Goal: Communication & Community: Answer question/provide support

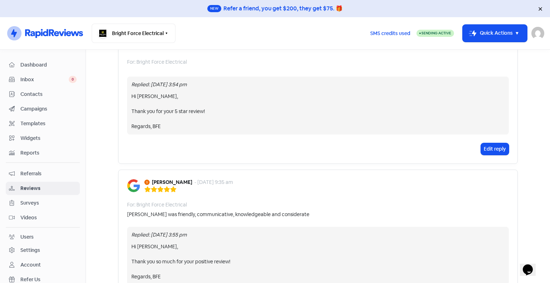
scroll to position [1326, 0]
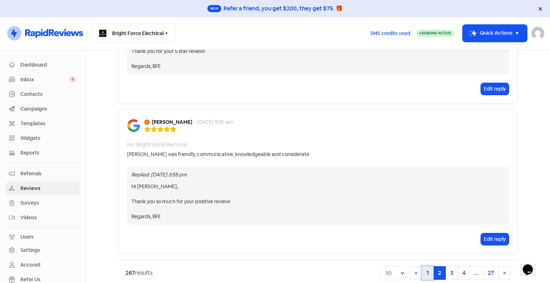
click at [424, 266] on link "1" at bounding box center [428, 273] width 12 height 14
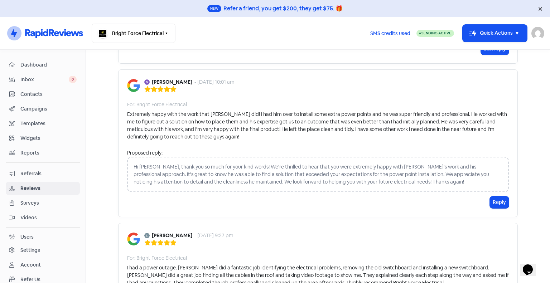
scroll to position [977, 0]
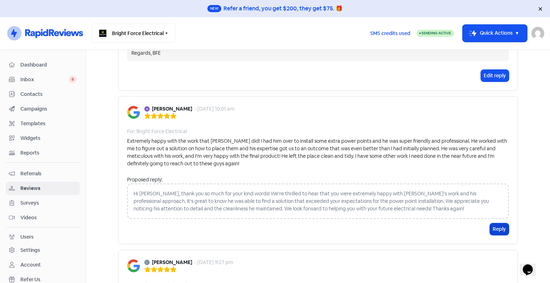
click at [493, 230] on button "Reply" at bounding box center [499, 229] width 19 height 12
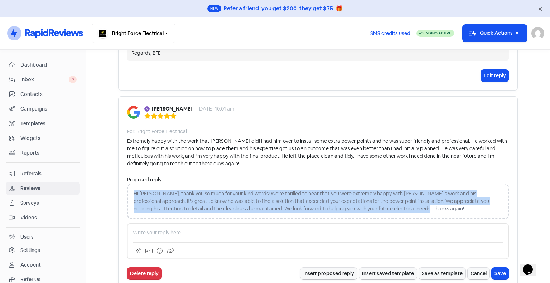
drag, startPoint x: 376, startPoint y: 208, endPoint x: 126, endPoint y: 193, distance: 249.9
click at [127, 193] on div "Hi [PERSON_NAME], thank you so much for your kind words! We're thrilled to hear…" at bounding box center [318, 201] width 382 height 35
copy div "Hi [PERSON_NAME], thank you so much for your kind words! We're thrilled to hear…"
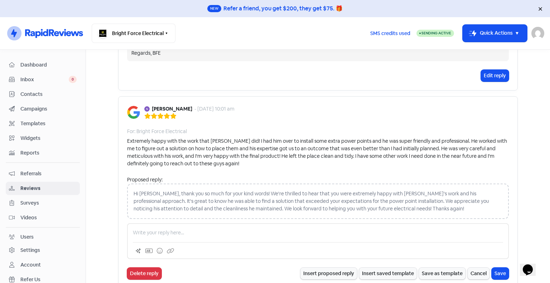
click at [173, 229] on p at bounding box center [318, 233] width 370 height 8
click at [200, 229] on p at bounding box center [318, 233] width 370 height 8
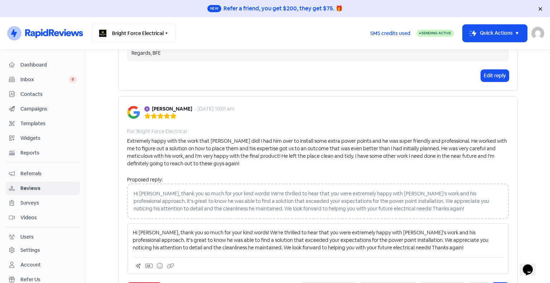
click at [154, 232] on p "Hi [PERSON_NAME], thank you so much for your kind words! We're thrilled to hear…" at bounding box center [318, 240] width 370 height 23
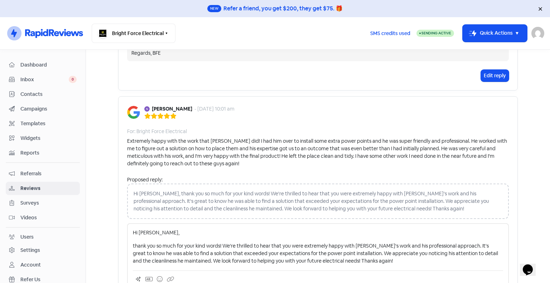
click at [133, 244] on p "thank you so much for your kind words! We're thrilled to hear that you were ext…" at bounding box center [318, 253] width 370 height 23
drag, startPoint x: 453, startPoint y: 247, endPoint x: 385, endPoint y: 246, distance: 67.7
click at [385, 246] on p "Thank you so much for your kind words! We're thrilled to hear that you were ext…" at bounding box center [318, 253] width 370 height 23
click at [429, 249] on p "Thank you so much for your kind words! We're thrilled to hear that you were ext…" at bounding box center [318, 253] width 370 height 23
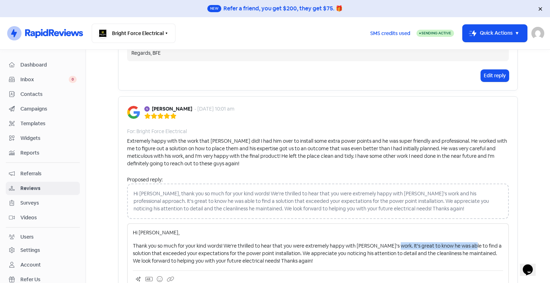
drag, startPoint x: 386, startPoint y: 242, endPoint x: 461, endPoint y: 246, distance: 75.6
click at [461, 246] on p "Thank you so much for your kind words! We're thrilled to hear that you were ext…" at bounding box center [318, 253] width 370 height 23
click at [342, 248] on p "Thank you so much for your kind words! We're thrilled to hear that you were ext…" at bounding box center [318, 253] width 370 height 23
drag, startPoint x: 278, startPoint y: 253, endPoint x: 385, endPoint y: 236, distance: 108.3
click at [385, 236] on div "Hi [PERSON_NAME], Thank you so much for your kind words! We're thrilled to hear…" at bounding box center [318, 247] width 370 height 36
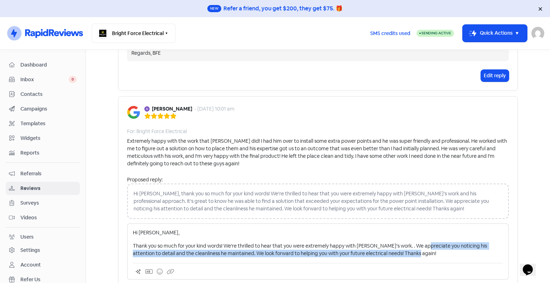
drag, startPoint x: 430, startPoint y: 256, endPoint x: 420, endPoint y: 243, distance: 16.3
click at [420, 243] on p "Thank you so much for your kind words! We're thrilled to hear that you were ext…" at bounding box center [318, 249] width 370 height 15
click at [422, 250] on p "Thank you so much for your kind words! We're thrilled to hear that you were ext…" at bounding box center [318, 249] width 370 height 15
drag, startPoint x: 223, startPoint y: 254, endPoint x: 430, endPoint y: 246, distance: 207.4
click at [430, 246] on p "Thank you so much for your kind words! We're thrilled to hear that you were ext…" at bounding box center [318, 249] width 370 height 15
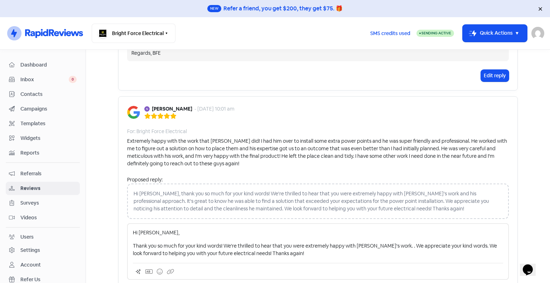
click at [133, 244] on p "Thank you so much for your kind words! We're thrilled to hear that you were ext…" at bounding box center [318, 249] width 370 height 15
drag, startPoint x: 281, startPoint y: 253, endPoint x: 240, endPoint y: 253, distance: 41.2
click at [240, 253] on p "Thank you so much for your kind words! We're thrilled to hear that you were ext…" at bounding box center [318, 249] width 370 height 15
drag, startPoint x: 460, startPoint y: 243, endPoint x: 388, endPoint y: 241, distance: 71.6
click at [388, 242] on p "Thank you so much for your kind words! We're thrilled to hear that you were ext…" at bounding box center [318, 249] width 370 height 15
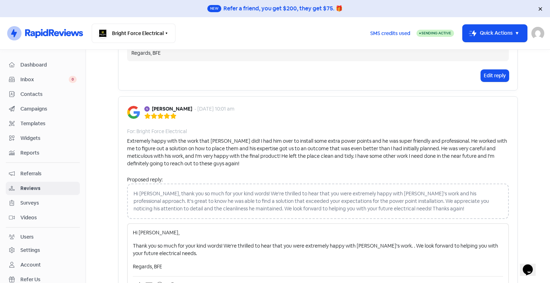
click at [392, 250] on p "Thank you so much for your kind words! We're thrilled to hear that you were ext…" at bounding box center [318, 249] width 370 height 15
click at [133, 242] on p "Thank you so much for your kind words! We're thrilled to hear that you were ext…" at bounding box center [318, 249] width 370 height 15
click at [133, 243] on p "Thank you so much for your kind words! We're thrilled to hear that you were ext…" at bounding box center [318, 249] width 370 height 15
click at [212, 244] on p "Thank you so much for your kind words! We're thrilled to hear that you were ext…" at bounding box center [318, 249] width 370 height 15
click at [198, 256] on div "Hi [PERSON_NAME], Thank you so much for your kind words! We're thrilled to hear…" at bounding box center [318, 250] width 370 height 42
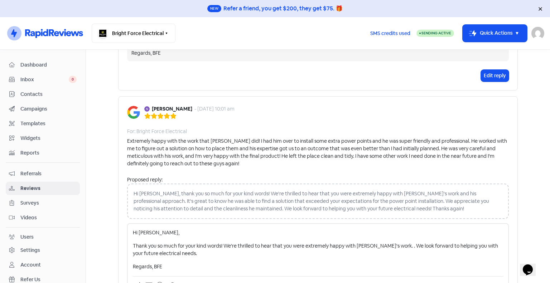
click at [221, 246] on p "Thank you so much for your kind words! We're thrilled to hear that you were ext…" at bounding box center [318, 249] width 370 height 15
click at [226, 243] on p "Thank you so much for your kind words, We're thrilled to hear that you were ext…" at bounding box center [318, 249] width 370 height 15
click at [386, 246] on p "Thank you so much for your kind words, We're thrilled to hear that you were ext…" at bounding box center [318, 249] width 370 height 15
click at [404, 260] on div "Hi [PERSON_NAME], Thank you so much for your kind words, We're thrilled to hear…" at bounding box center [318, 250] width 370 height 42
click at [226, 247] on p "Thank you so much for your kind words, We're thrilled to hear that you were ext…" at bounding box center [318, 249] width 370 height 15
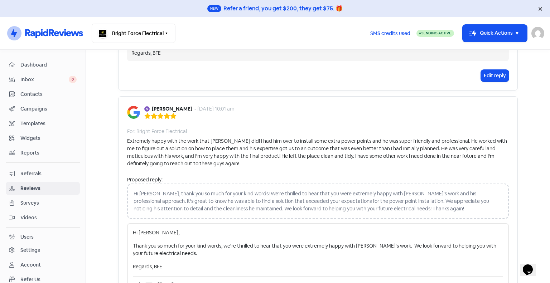
click at [305, 256] on p "Thank you so much for your kind words, we're thrilled to hear that you were ext…" at bounding box center [318, 249] width 370 height 15
drag, startPoint x: 326, startPoint y: 244, endPoint x: 303, endPoint y: 242, distance: 23.0
click at [303, 242] on p "Thank you so much for your kind words, we're thrilled to hear that you were ext…" at bounding box center [318, 249] width 370 height 15
click at [361, 252] on p "Thank you so much for your kind words, we're thrilled to hear that you were ext…" at bounding box center [318, 249] width 370 height 15
click at [193, 270] on div "Hi [PERSON_NAME], Thank you so much for your kind words, we're thrilled to hear…" at bounding box center [318, 258] width 382 height 70
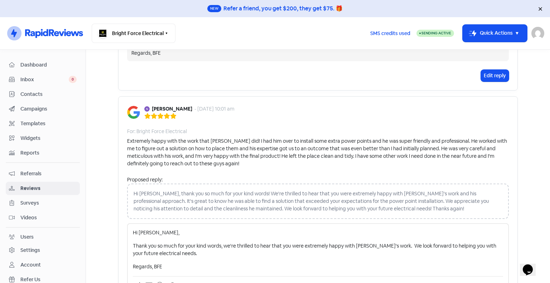
scroll to position [1013, 0]
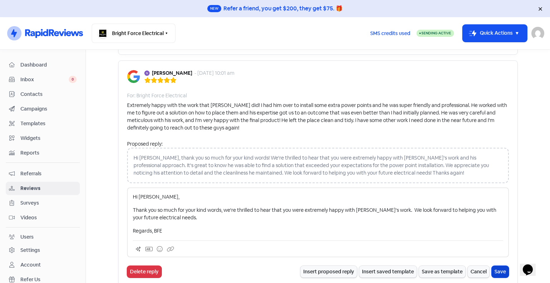
click at [499, 269] on button "Save" at bounding box center [500, 272] width 17 height 12
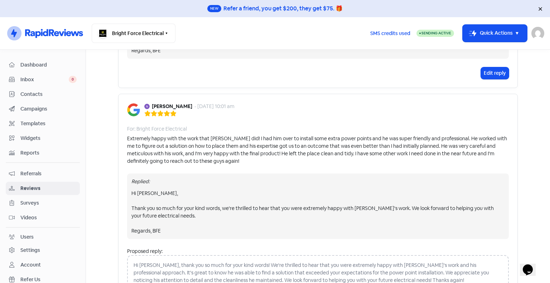
scroll to position [1051, 0]
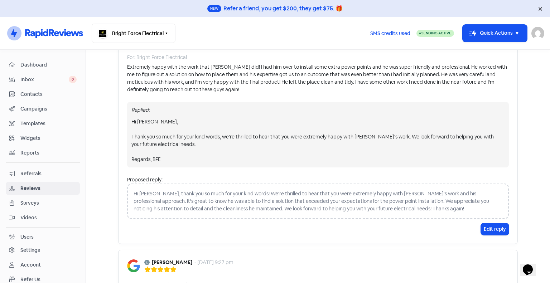
click at [101, 168] on main "Forms Reviews Feedback AI Review Replies Reviews Icon For Search Any rating 5 s…" at bounding box center [318, 166] width 464 height 233
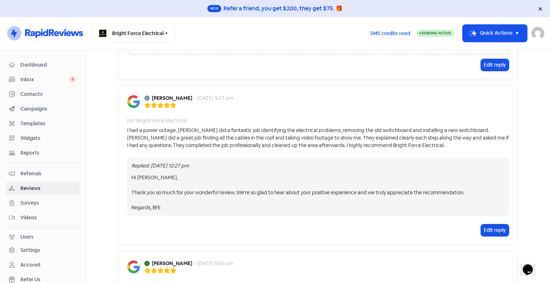
scroll to position [1194, 0]
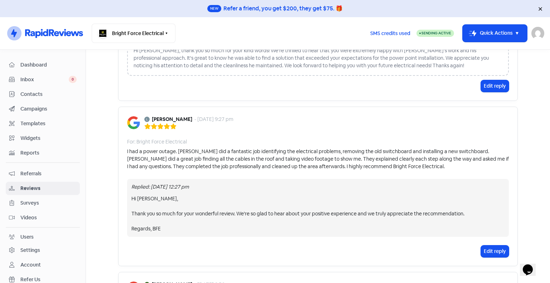
click at [377, 225] on div "Hi [PERSON_NAME], Thank you so much for your wonderful review. We're so glad to…" at bounding box center [317, 214] width 373 height 38
click at [373, 200] on div "Hi [PERSON_NAME], Thank you so much for your wonderful review. We're so glad to…" at bounding box center [317, 214] width 373 height 38
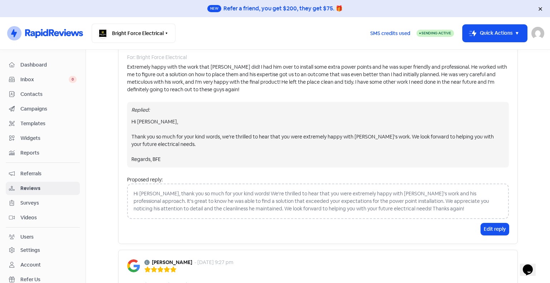
click at [282, 139] on div "Hi [PERSON_NAME], Thank you so much for your kind words, we're thrilled to hear…" at bounding box center [317, 140] width 373 height 45
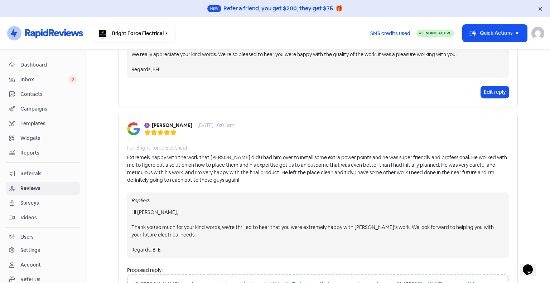
scroll to position [944, 0]
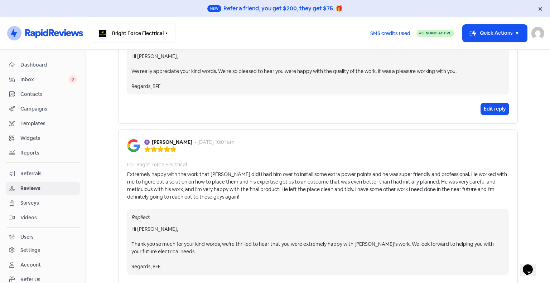
click at [314, 147] on div "[PERSON_NAME] - [DATE] 10:01 am" at bounding box center [318, 146] width 382 height 14
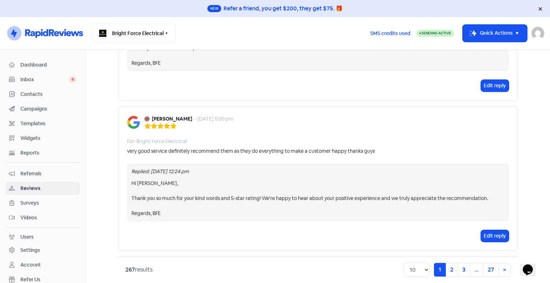
scroll to position [1516, 0]
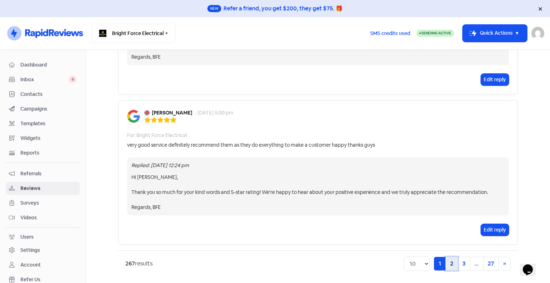
click at [450, 262] on link "2" at bounding box center [451, 264] width 13 height 14
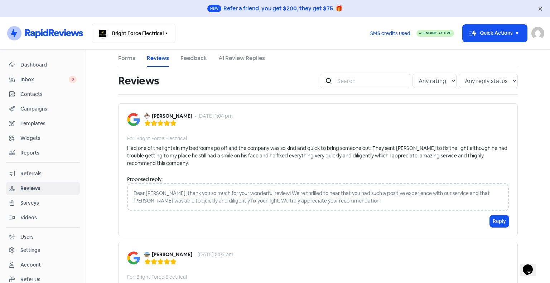
click at [95, 146] on main "Forms Reviews Feedback AI Review Replies Reviews Icon For Search Any rating 5 s…" at bounding box center [318, 166] width 464 height 233
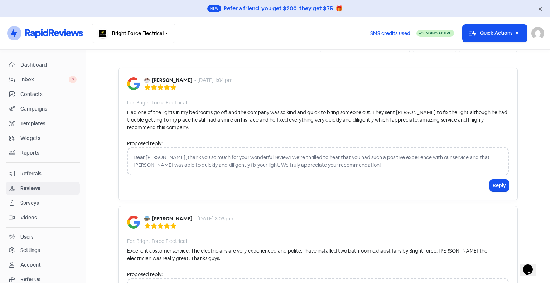
click at [241, 131] on div "Had one of the lights in my bedrooms go off and the company was so kind and qui…" at bounding box center [318, 120] width 382 height 23
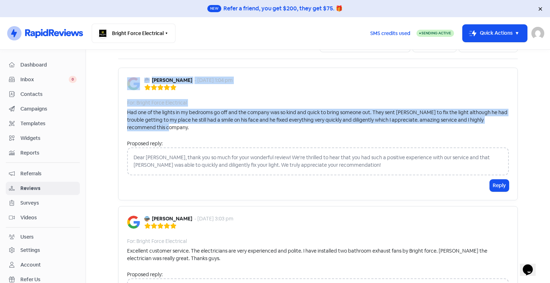
drag, startPoint x: 159, startPoint y: 131, endPoint x: 109, endPoint y: 112, distance: 53.8
click at [109, 112] on main "Forms Reviews Feedback AI Review Replies Reviews Icon For Search Any rating 5 s…" at bounding box center [318, 166] width 464 height 233
click at [289, 77] on div "[PERSON_NAME] - [DATE] 1:04 pm" at bounding box center [318, 84] width 382 height 14
drag, startPoint x: 418, startPoint y: 135, endPoint x: 116, endPoint y: 107, distance: 302.7
click at [118, 107] on div "[PERSON_NAME] - [DATE] 1:04 pm For: Bright Force Electrical Had one of the ligh…" at bounding box center [318, 134] width 400 height 133
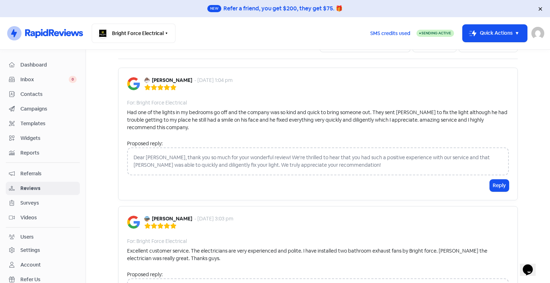
drag, startPoint x: 233, startPoint y: 93, endPoint x: 229, endPoint y: 94, distance: 4.2
click at [230, 94] on div "[PERSON_NAME] - [DATE] 1:04 pm For: Bright Force Electrical Had one of the ligh…" at bounding box center [318, 134] width 400 height 133
click at [289, 141] on div "Proposed reply:" at bounding box center [318, 144] width 382 height 8
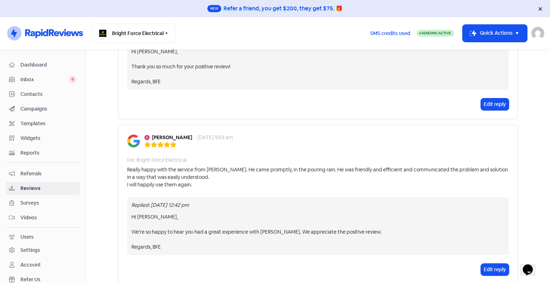
scroll to position [573, 0]
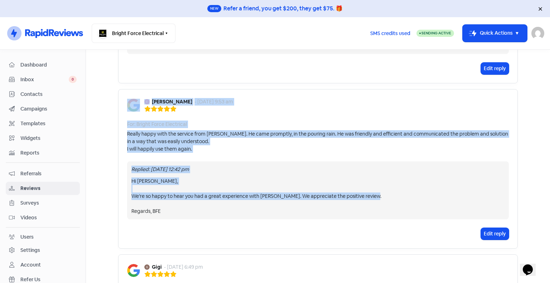
drag, startPoint x: 247, startPoint y: 205, endPoint x: 110, endPoint y: 121, distance: 160.7
click at [110, 121] on main "Forms Reviews Feedback AI Review Replies Reviews Icon For Search Any rating 5 s…" at bounding box center [318, 166] width 464 height 233
click at [313, 121] on div "For: Bright Force Electrical" at bounding box center [318, 125] width 382 height 8
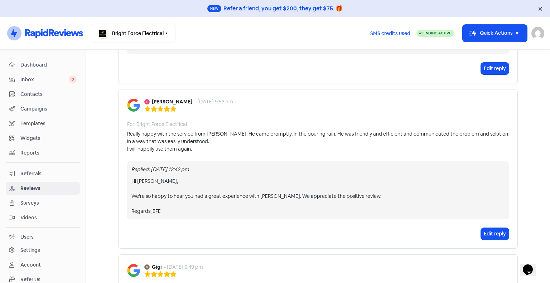
click at [295, 100] on div "[PERSON_NAME] - [DATE] 9:53 am" at bounding box center [318, 105] width 382 height 14
click at [265, 104] on div "[PERSON_NAME] - [DATE] 9:53 am For: Bright Force Electrical Really happy with t…" at bounding box center [318, 169] width 400 height 160
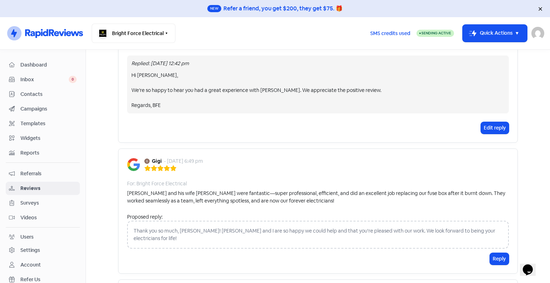
scroll to position [680, 0]
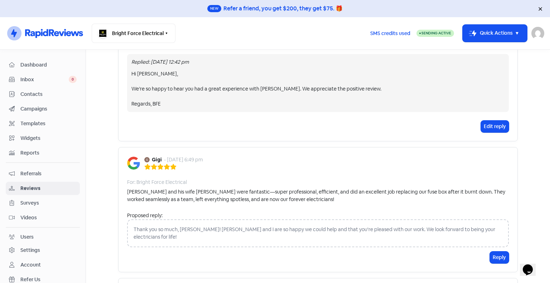
click at [295, 221] on div "Thank you so much, [PERSON_NAME]! [PERSON_NAME] and I are so happy we could hel…" at bounding box center [318, 233] width 382 height 28
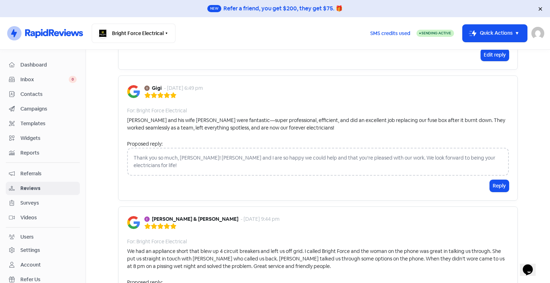
click at [326, 154] on div "Thank you so much, [PERSON_NAME]! [PERSON_NAME] and I are so happy we could hel…" at bounding box center [318, 162] width 382 height 28
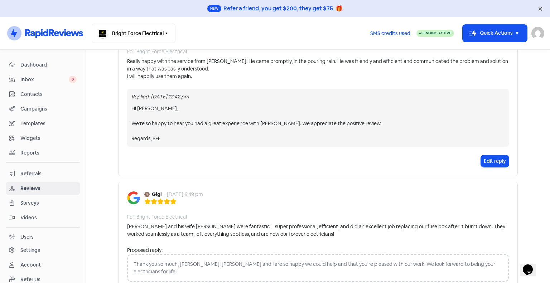
scroll to position [644, 0]
click at [294, 170] on td "[PERSON_NAME] - [DATE] 9:53 am For: Bright Force Electrical Really happy with t…" at bounding box center [318, 100] width 400 height 165
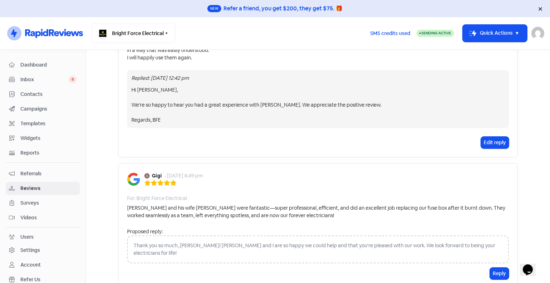
scroll to position [680, 0]
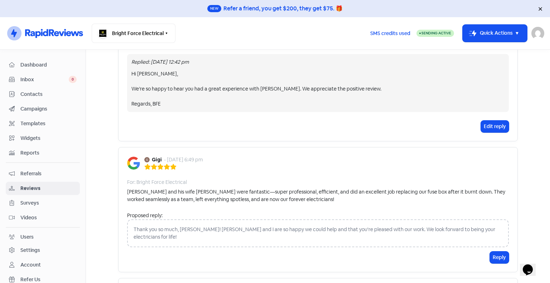
click at [343, 132] on td "[PERSON_NAME] - [DATE] 9:53 am For: Bright Force Electrical Really happy with t…" at bounding box center [318, 64] width 400 height 165
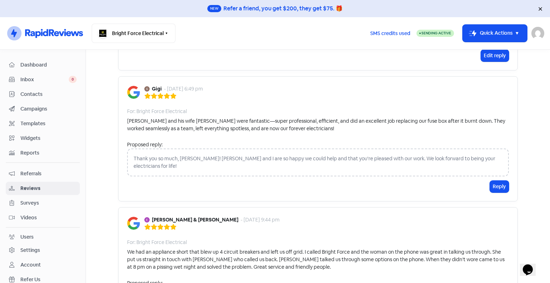
scroll to position [752, 0]
click at [285, 96] on div "Gigi - [DATE] 6:49 pm For: Bright Force Electrical [PERSON_NAME] and his wife […" at bounding box center [318, 138] width 400 height 125
click at [288, 148] on div "Thank you so much, [PERSON_NAME]! [PERSON_NAME] and I are so happy we could hel…" at bounding box center [318, 162] width 382 height 28
click at [292, 117] on div "[PERSON_NAME] and his wife [PERSON_NAME] were fantastic—super professional, eff…" at bounding box center [318, 124] width 382 height 15
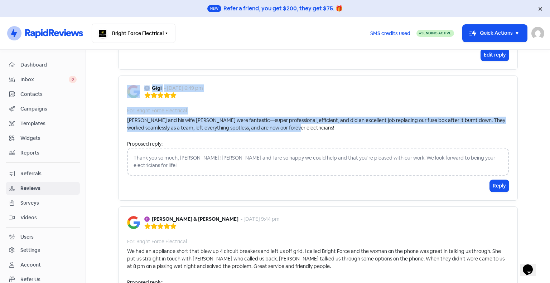
drag, startPoint x: 289, startPoint y: 120, endPoint x: 38, endPoint y: 79, distance: 254.2
click at [38, 79] on div "Dashboard Inbox 0 Contacts Campaigns Templates Widgets Reports Referrals Review…" at bounding box center [275, 166] width 550 height 233
click at [347, 84] on div "Gigi - [DATE] 6:49 pm" at bounding box center [318, 91] width 382 height 14
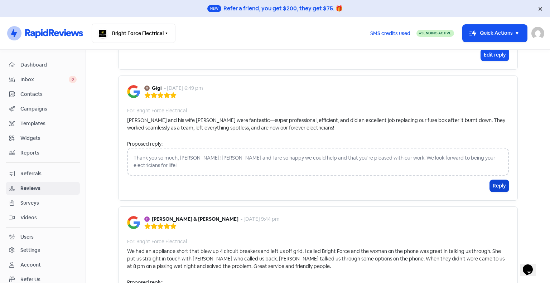
click at [498, 180] on button "Reply" at bounding box center [499, 186] width 19 height 12
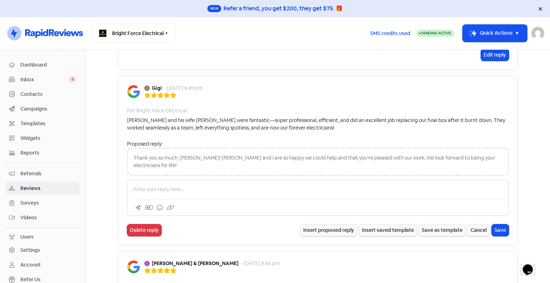
click at [254, 180] on div at bounding box center [318, 198] width 382 height 36
click at [253, 186] on p at bounding box center [318, 190] width 370 height 8
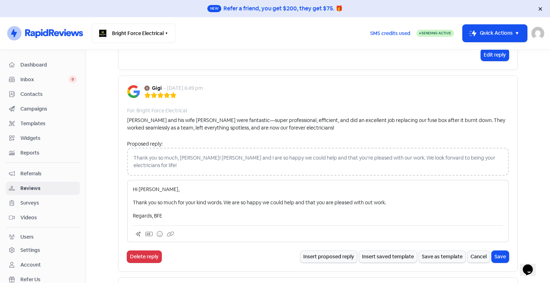
click at [369, 199] on p "Thank you so much for your kind words. We are so happy we could help and that y…" at bounding box center [318, 203] width 370 height 8
click at [495, 251] on button "Save" at bounding box center [500, 257] width 17 height 12
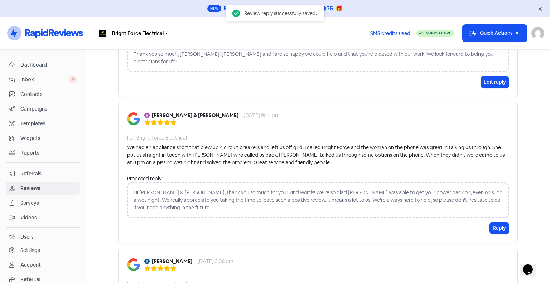
scroll to position [931, 0]
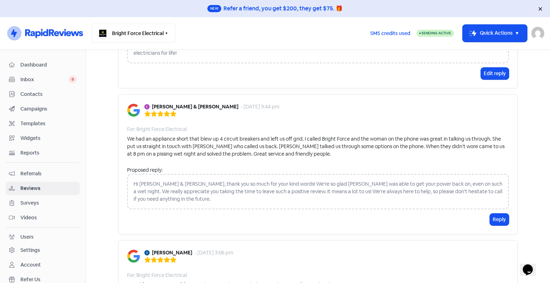
click at [247, 182] on div "Hi [PERSON_NAME] & [PERSON_NAME], thank you so much for your kind words! We're …" at bounding box center [318, 191] width 382 height 35
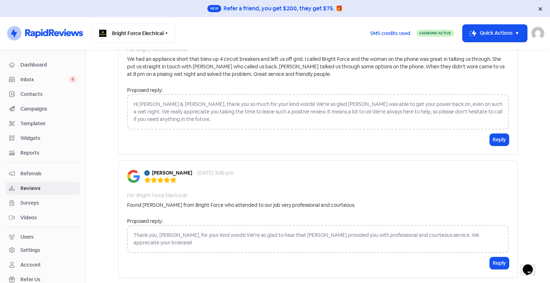
scroll to position [1027, 0]
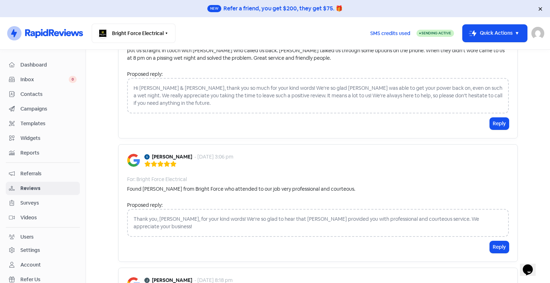
click at [324, 118] on div "Reply" at bounding box center [318, 124] width 382 height 12
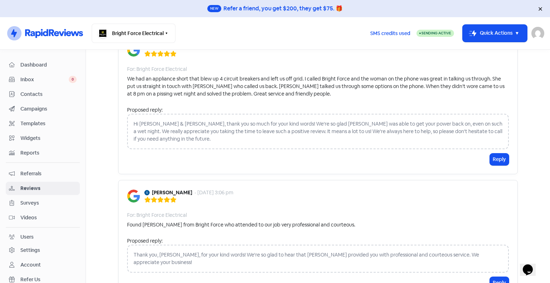
scroll to position [883, 0]
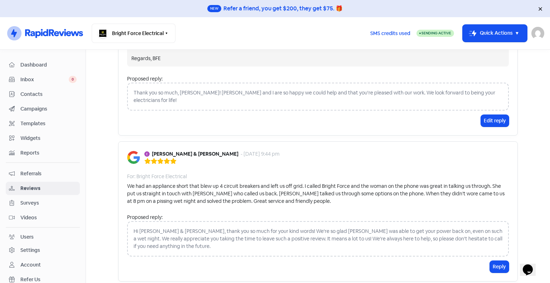
click at [248, 112] on div "Gigi - [DATE] 6:49 pm For: Bright Force Electrical [PERSON_NAME] and his wife […" at bounding box center [318, 40] width 400 height 192
